Goal: Information Seeking & Learning: Learn about a topic

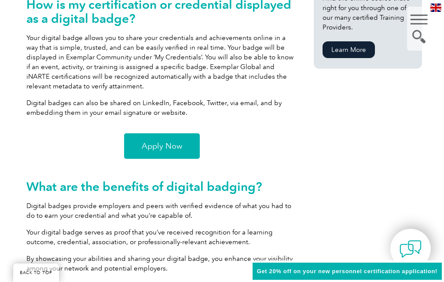
scroll to position [639, 0]
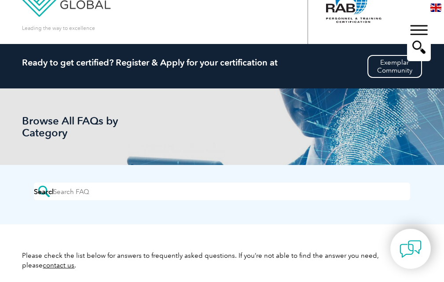
scroll to position [35, 0]
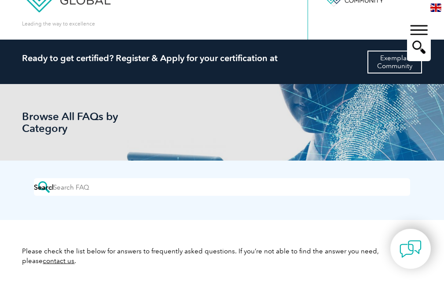
click at [387, 63] on link "Exemplar Community" at bounding box center [395, 62] width 55 height 23
click at [424, 29] on div "▼" at bounding box center [419, 39] width 24 height 44
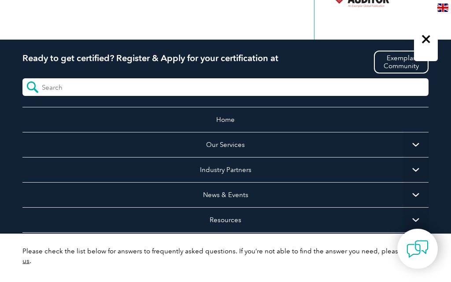
click at [291, 20] on div "Leading the way to excellence Search" at bounding box center [225, 2] width 406 height 75
click at [427, 37] on div "▼" at bounding box center [426, 39] width 24 height 44
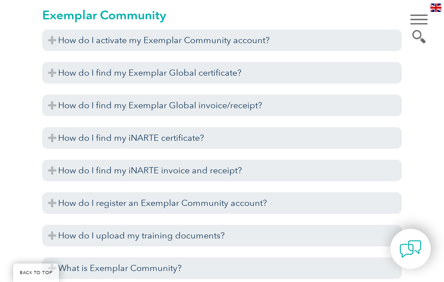
scroll to position [1203, 0]
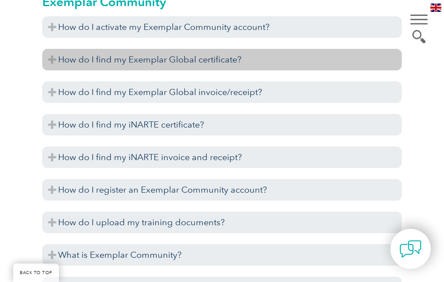
click at [120, 59] on h3 "How do I find my Exemplar Global certificate?" at bounding box center [222, 60] width 360 height 22
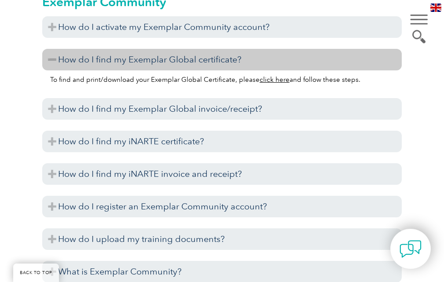
click at [57, 59] on h3 "How do I find my Exemplar Global certificate?" at bounding box center [222, 60] width 360 height 22
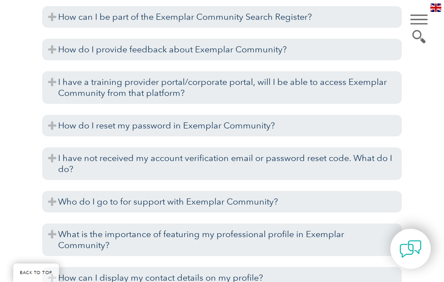
scroll to position [1635, 0]
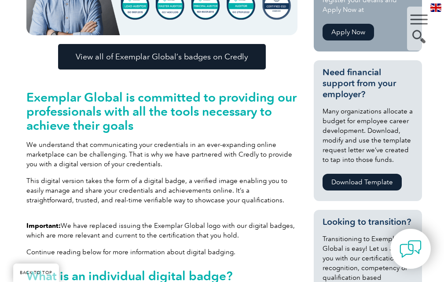
scroll to position [248, 0]
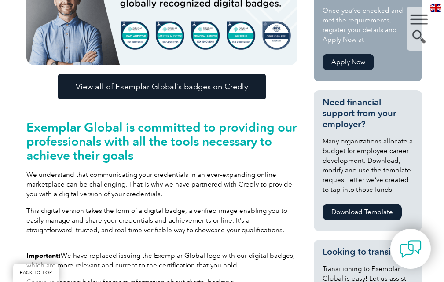
click at [177, 85] on span "View all of Exemplar Global’s badges on Credly" at bounding box center [162, 87] width 173 height 8
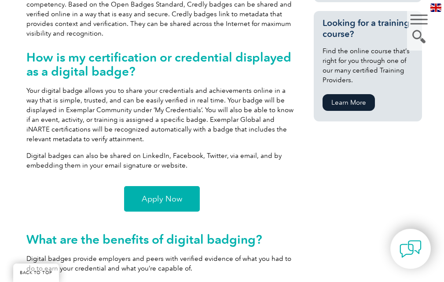
scroll to position [601, 0]
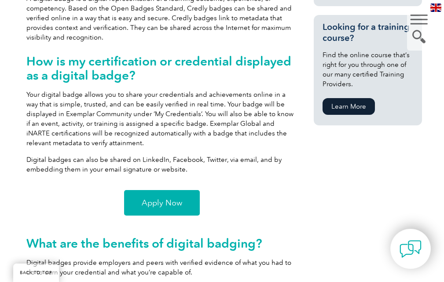
click at [161, 202] on span "Apply Now" at bounding box center [162, 203] width 41 height 8
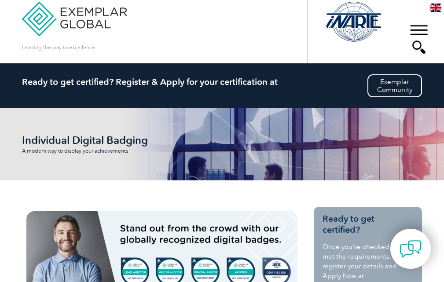
scroll to position [37, 0]
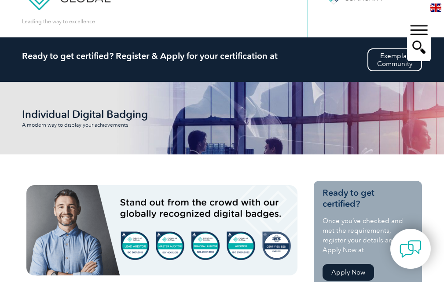
click at [422, 31] on div "▼" at bounding box center [419, 39] width 24 height 44
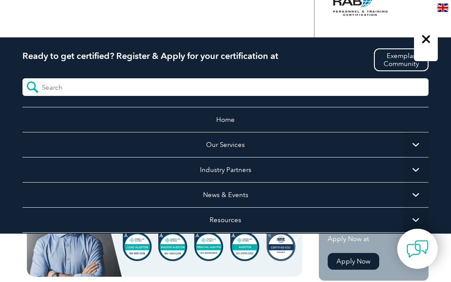
click at [425, 38] on div "▼" at bounding box center [426, 39] width 24 height 44
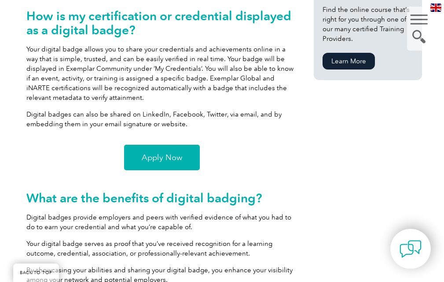
scroll to position [631, 0]
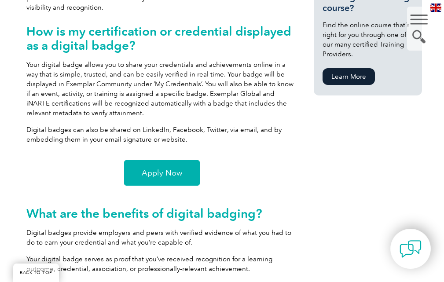
click at [163, 173] on span "Apply Now" at bounding box center [162, 173] width 41 height 8
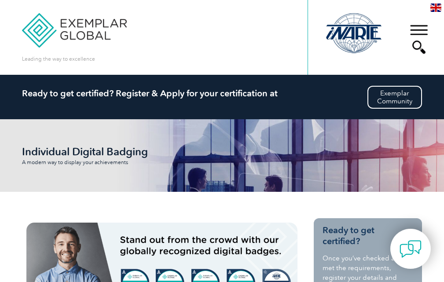
click at [178, 97] on h2 "Ready to get certified? Register & Apply for your certification at" at bounding box center [222, 93] width 400 height 11
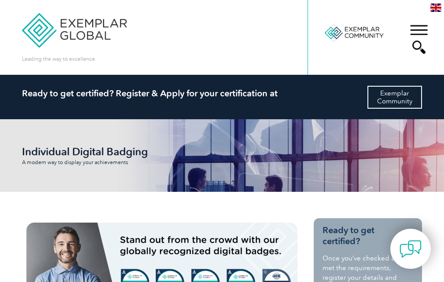
click at [404, 94] on link "Exemplar Community" at bounding box center [395, 97] width 55 height 23
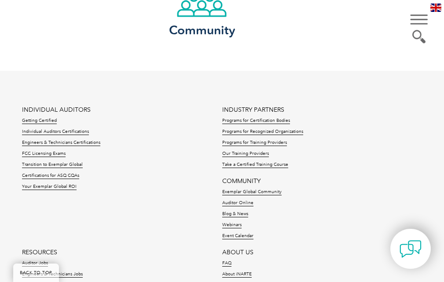
scroll to position [1215, 0]
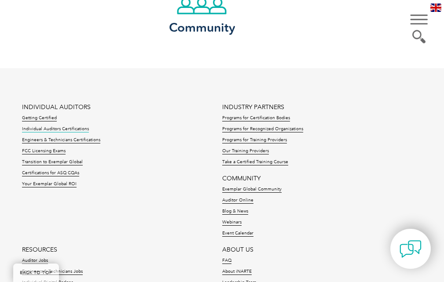
click at [52, 129] on link "Individual Auditors Certifications" at bounding box center [55, 129] width 67 height 6
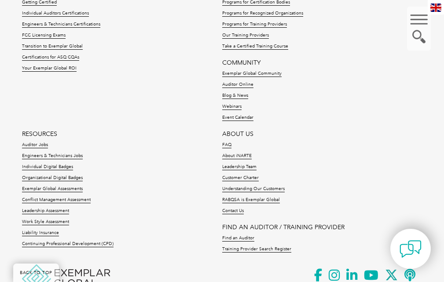
scroll to position [1328, 0]
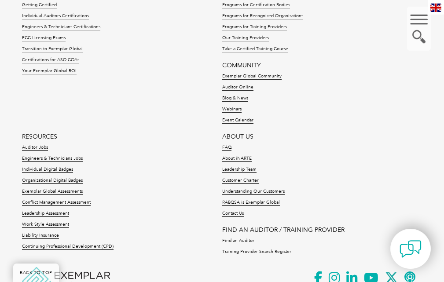
drag, startPoint x: 449, startPoint y: 18, endPoint x: 450, endPoint y: 230, distance: 212.2
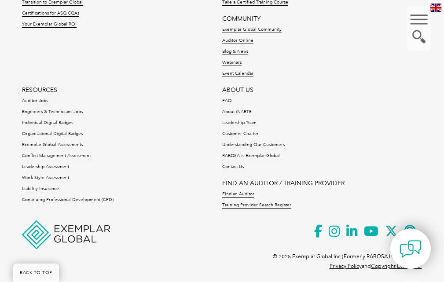
scroll to position [1383, 0]
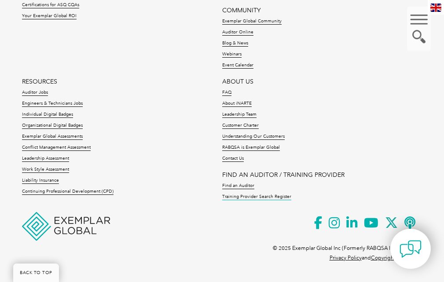
click at [255, 196] on link "Training Provider Search Register" at bounding box center [256, 197] width 69 height 6
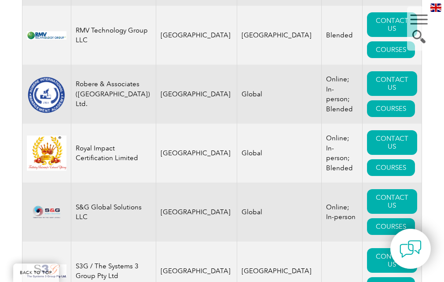
scroll to position [13858, 0]
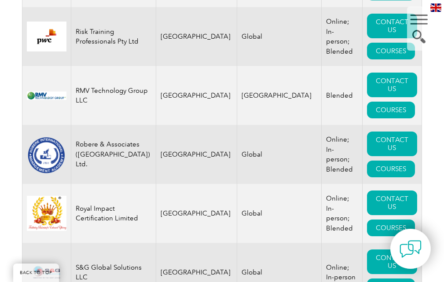
drag, startPoint x: 448, startPoint y: 13, endPoint x: 450, endPoint y: 216, distance: 202.5
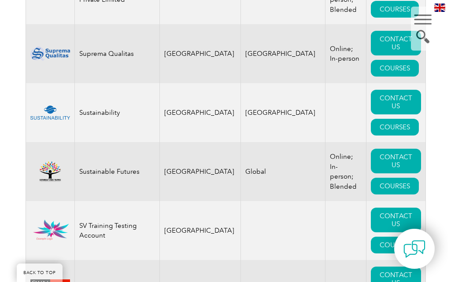
scroll to position [15262, 0]
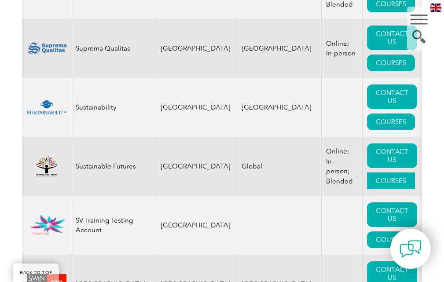
click at [380, 173] on link "COURSES" at bounding box center [391, 181] width 48 height 17
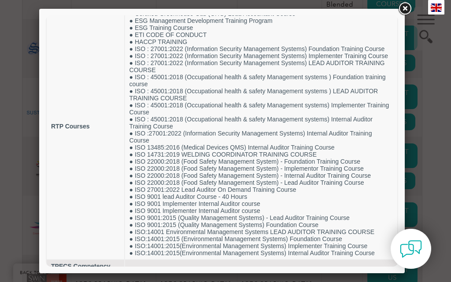
scroll to position [73, 0]
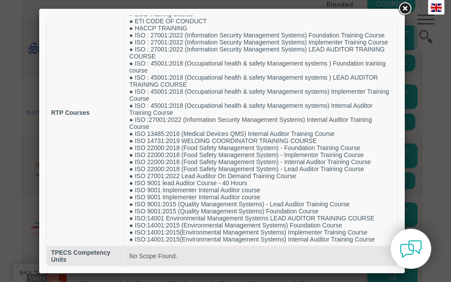
drag, startPoint x: 395, startPoint y: 127, endPoint x: 496, endPoint y: 222, distance: 138.9
